Goal: Information Seeking & Learning: Learn about a topic

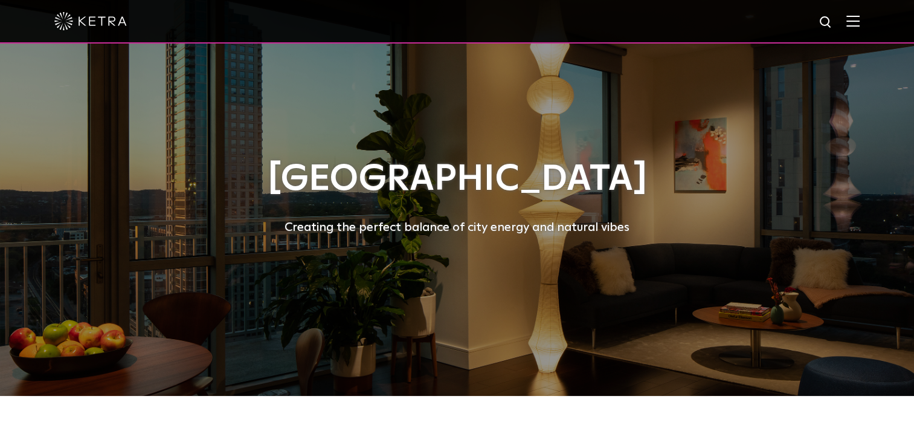
click at [859, 22] on img at bounding box center [852, 20] width 13 height 11
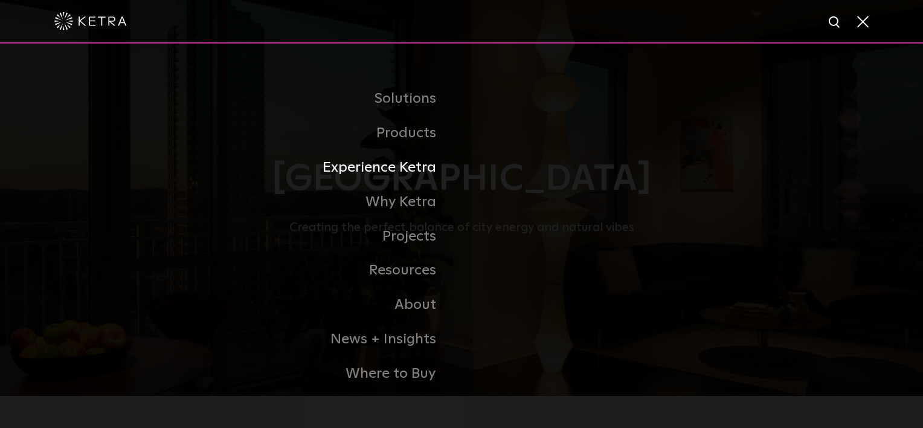
click at [588, 170] on li "Experience Ketra" at bounding box center [461, 167] width 604 height 34
